Goal: Task Accomplishment & Management: Complete application form

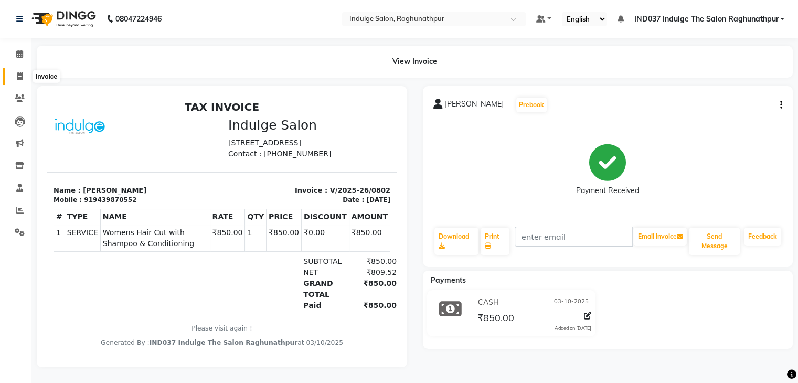
click at [27, 73] on span at bounding box center [19, 77] width 18 height 12
select select "service"
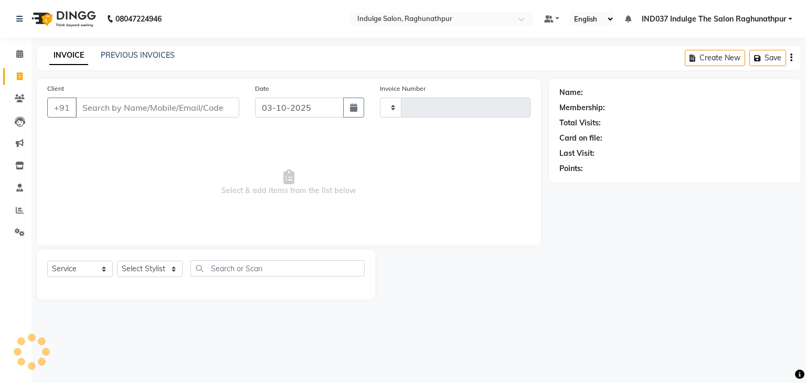
type input "0803"
select select "7475"
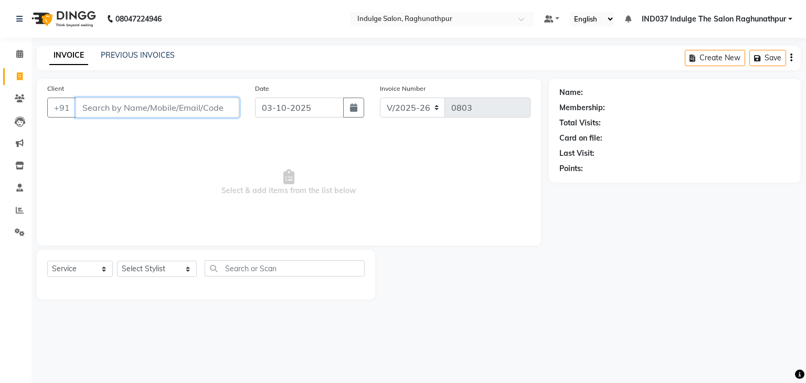
click at [152, 112] on input "Client" at bounding box center [158, 108] width 164 height 20
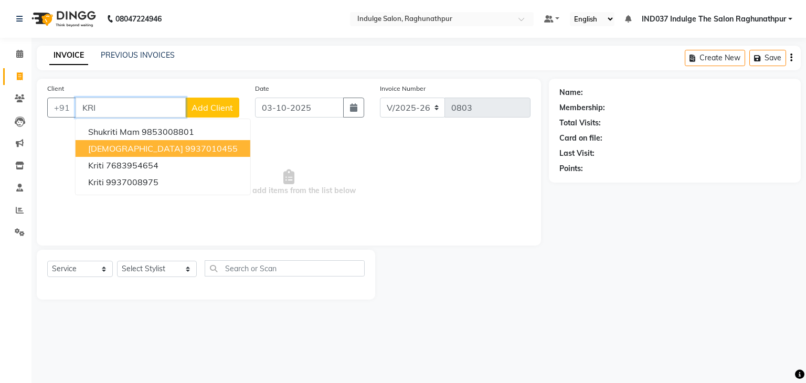
click at [185, 143] on ngb-highlight "9937010455" at bounding box center [211, 148] width 52 height 10
type input "9937010455"
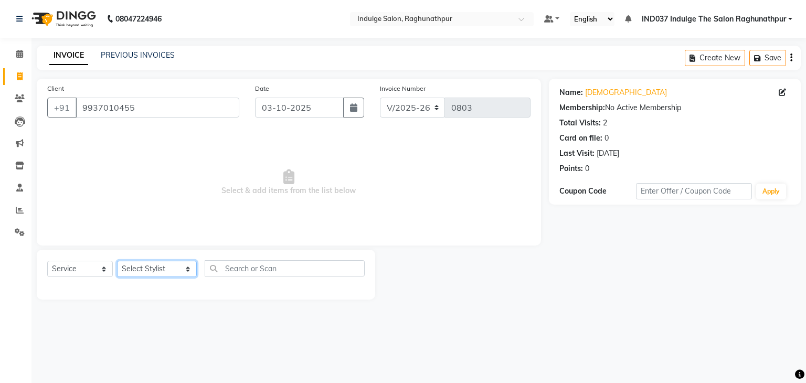
click at [173, 264] on select "Select Stylist [PERSON_NAME] Happy IND037 Indulge The Salon Raghunathpur [PERSO…" at bounding box center [157, 269] width 80 height 16
select select "66313"
click at [117, 261] on select "Select Stylist [PERSON_NAME] Happy IND037 Indulge The Salon Raghunathpur [PERSO…" at bounding box center [157, 269] width 80 height 16
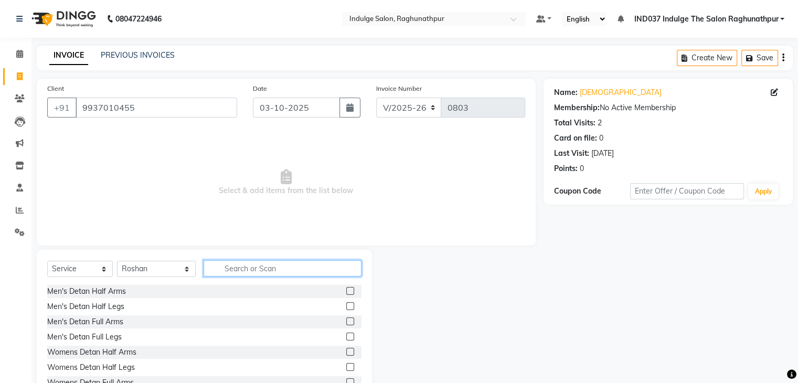
click at [236, 264] on input "text" at bounding box center [282, 268] width 157 height 16
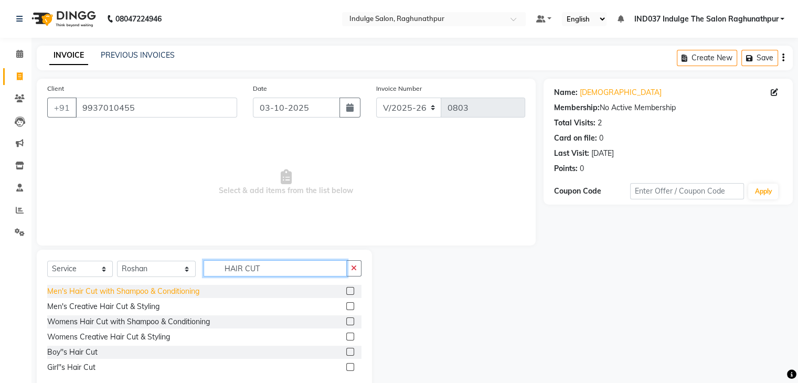
type input "HAIR CUT"
click at [168, 292] on div "Men's Hair Cut with Shampoo & Conditioning" at bounding box center [123, 291] width 152 height 11
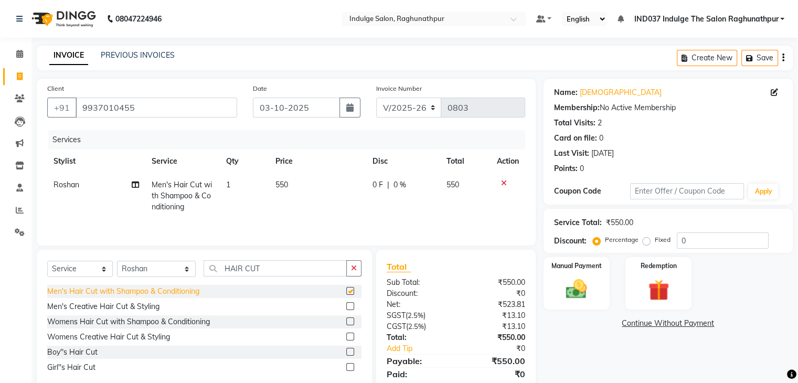
checkbox input "false"
click at [353, 272] on icon "button" at bounding box center [354, 267] width 6 height 7
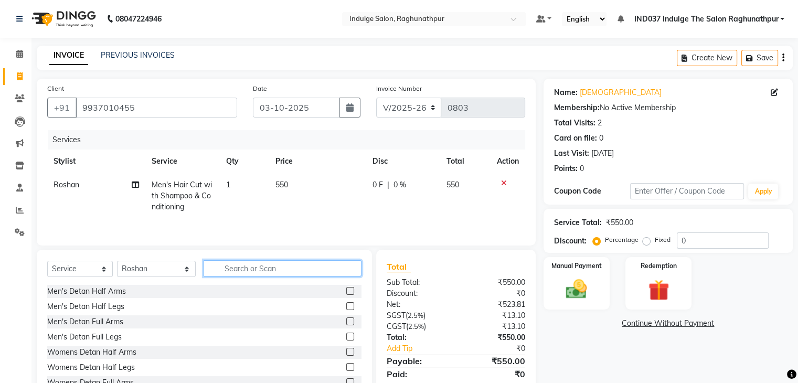
click at [284, 268] on input "text" at bounding box center [282, 268] width 157 height 16
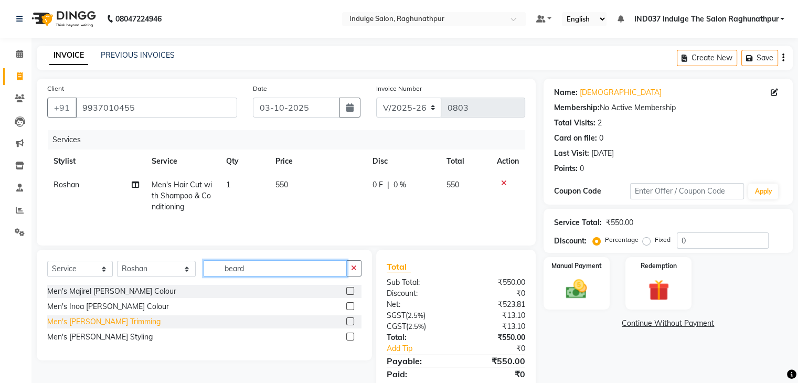
type input "beard"
click at [111, 323] on div "Men's [PERSON_NAME] Trimming" at bounding box center [103, 321] width 113 height 11
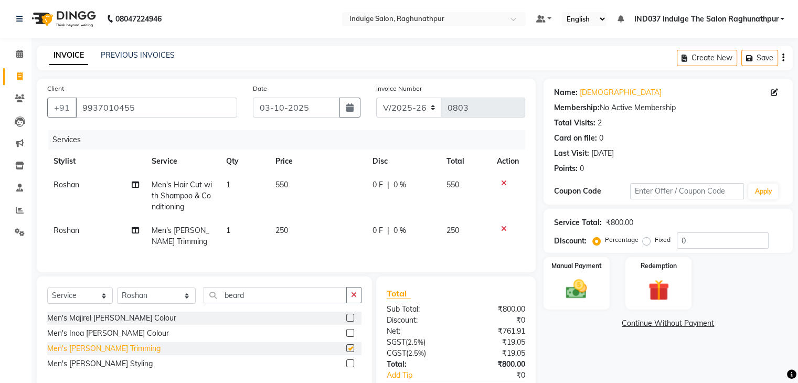
checkbox input "false"
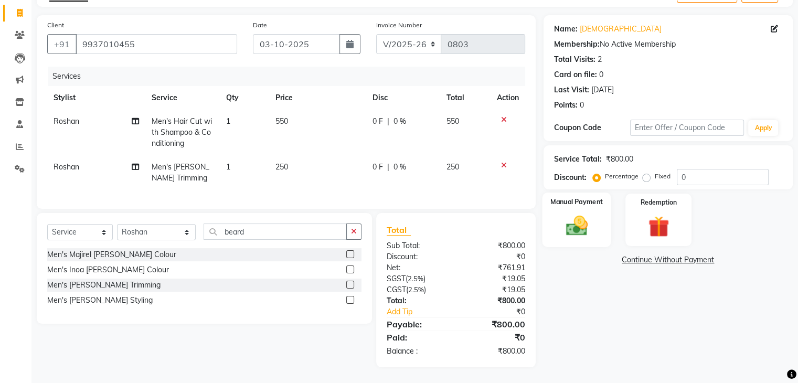
click at [593, 214] on img at bounding box center [576, 226] width 35 height 25
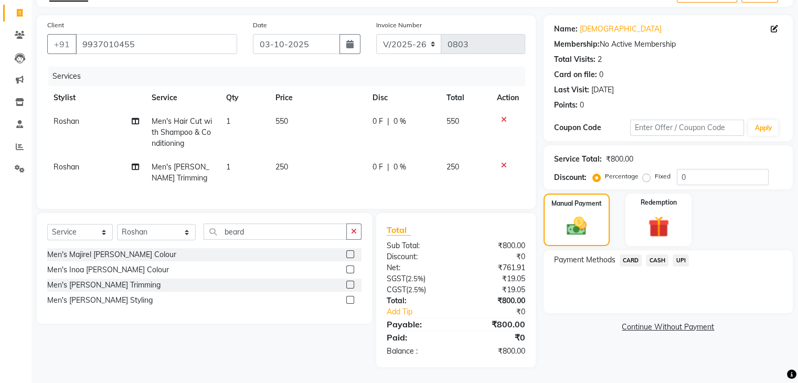
click at [657, 254] on span "CASH" at bounding box center [657, 260] width 23 height 12
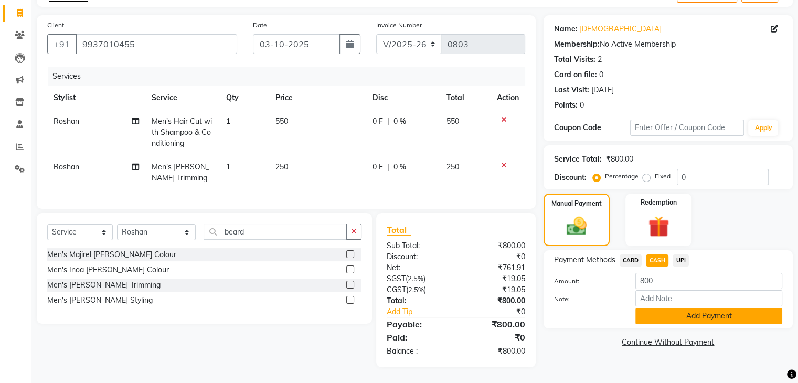
click at [671, 310] on button "Add Payment" at bounding box center [708, 316] width 147 height 16
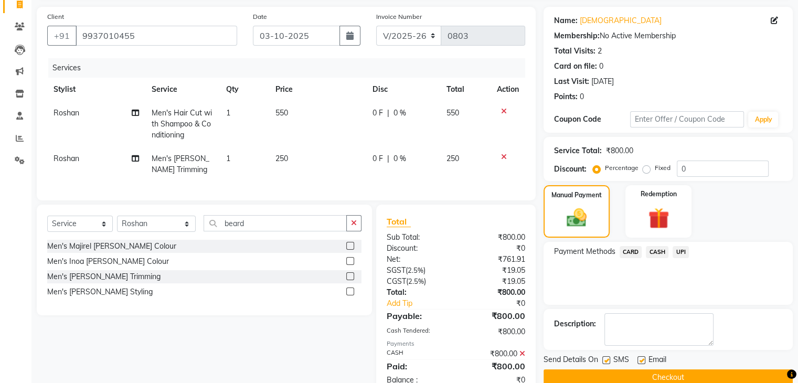
click at [641, 358] on label at bounding box center [641, 360] width 8 height 8
click at [641, 358] on input "checkbox" at bounding box center [640, 360] width 7 height 7
checkbox input "false"
click at [604, 360] on label at bounding box center [606, 360] width 8 height 8
click at [604, 360] on input "checkbox" at bounding box center [605, 360] width 7 height 7
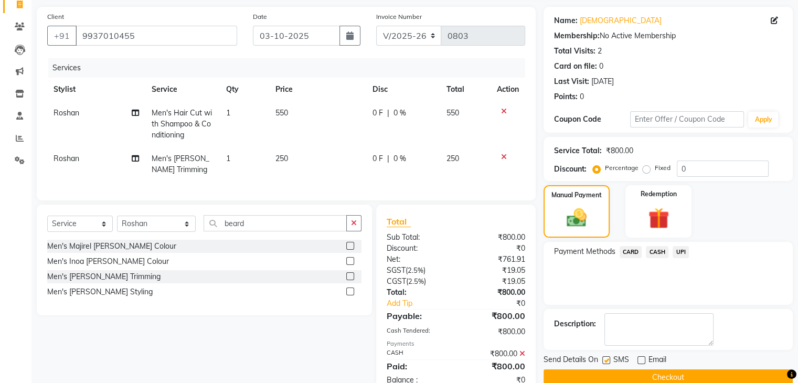
checkbox input "false"
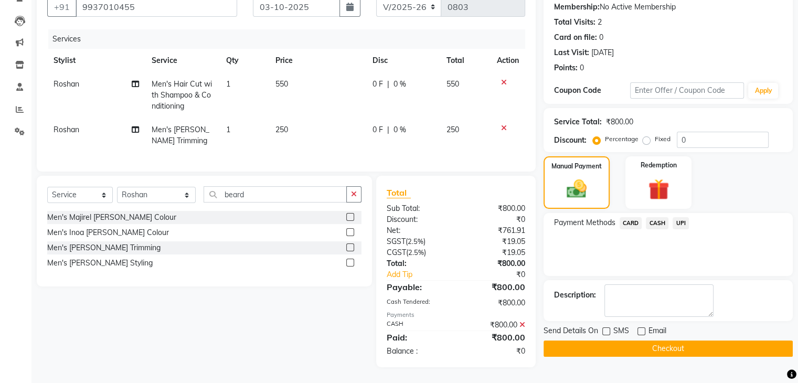
click at [653, 342] on button "Checkout" at bounding box center [668, 348] width 249 height 16
